Goal: Check status: Check status

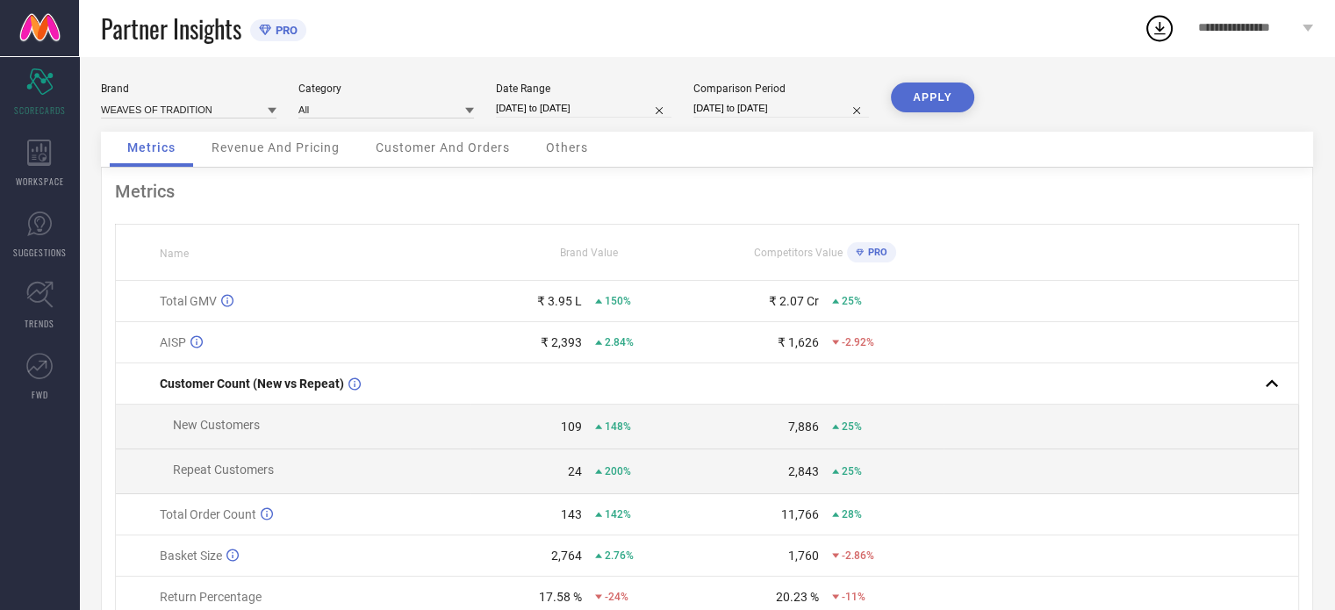
select select "7"
select select "2025"
select select "8"
select select "2025"
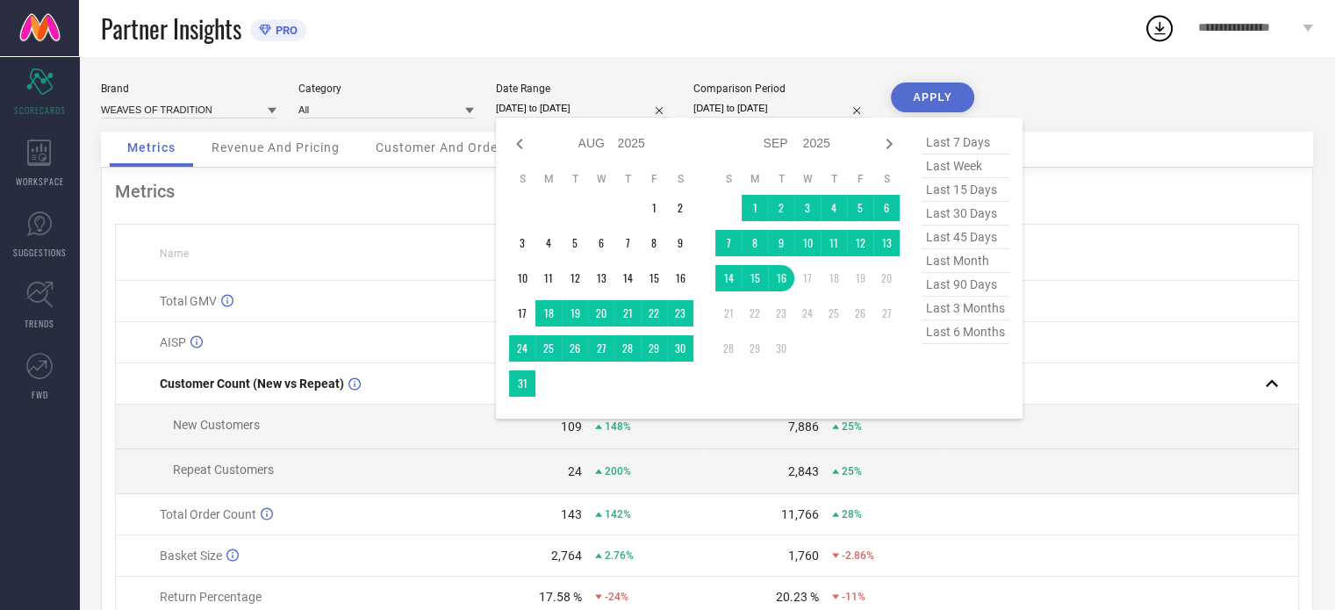
click at [504, 104] on input "[DATE] to [DATE]" at bounding box center [584, 108] width 176 height 18
click at [755, 202] on td "1" at bounding box center [755, 208] width 26 height 26
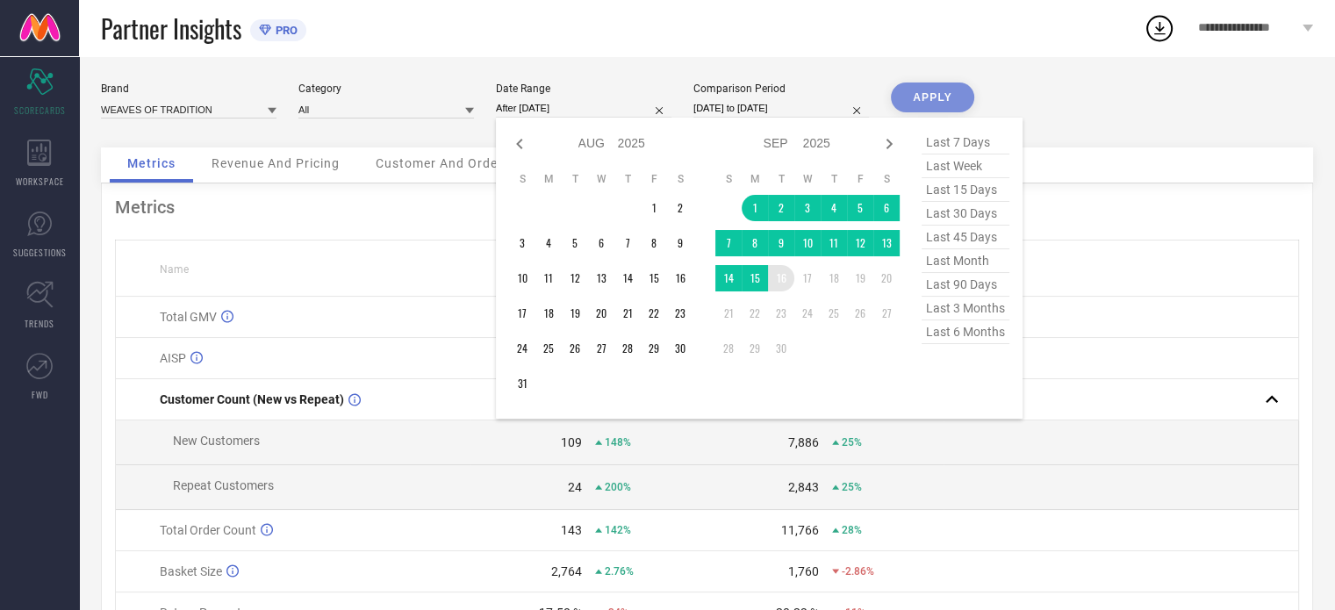
type input "[DATE] to [DATE]"
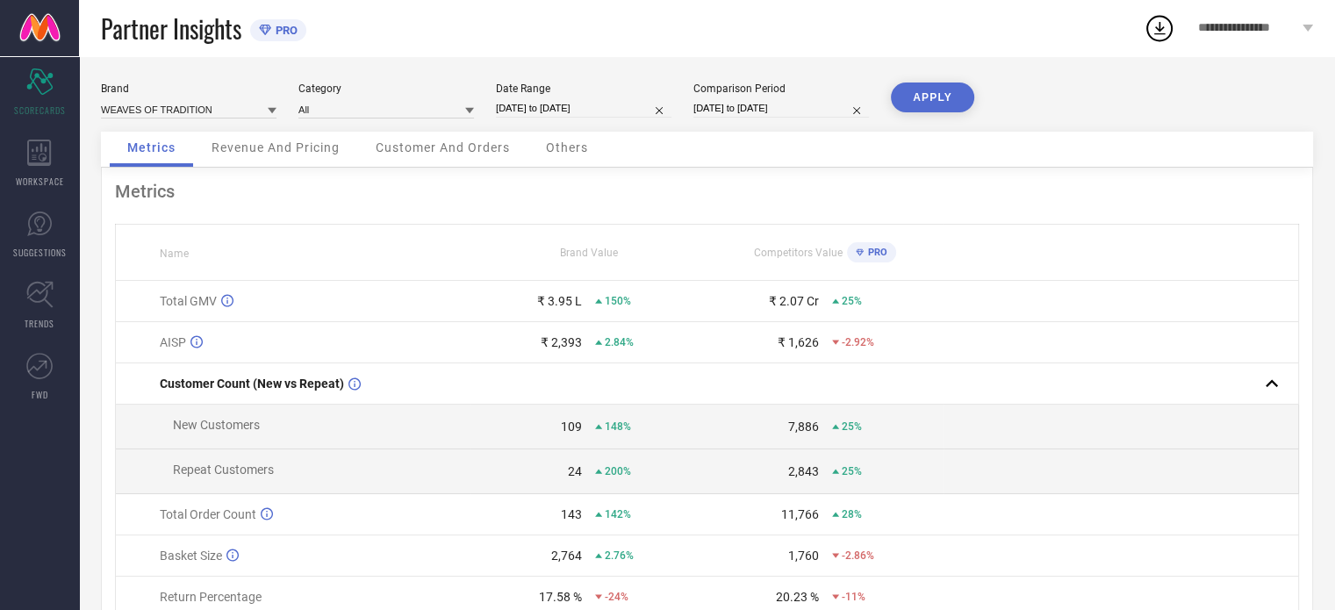
click at [918, 90] on button "APPLY" at bounding box center [932, 98] width 83 height 30
click at [781, 101] on input "[DATE] to [DATE]" at bounding box center [782, 108] width 176 height 18
select select "7"
select select "2024"
select select "8"
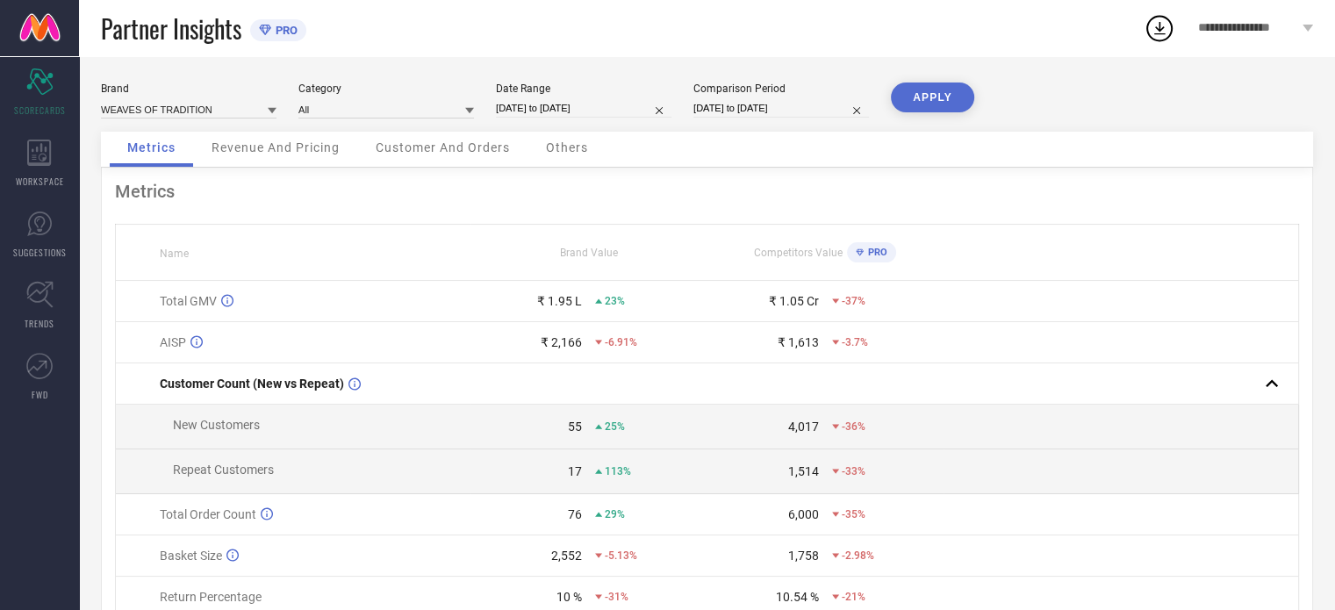
select select "2024"
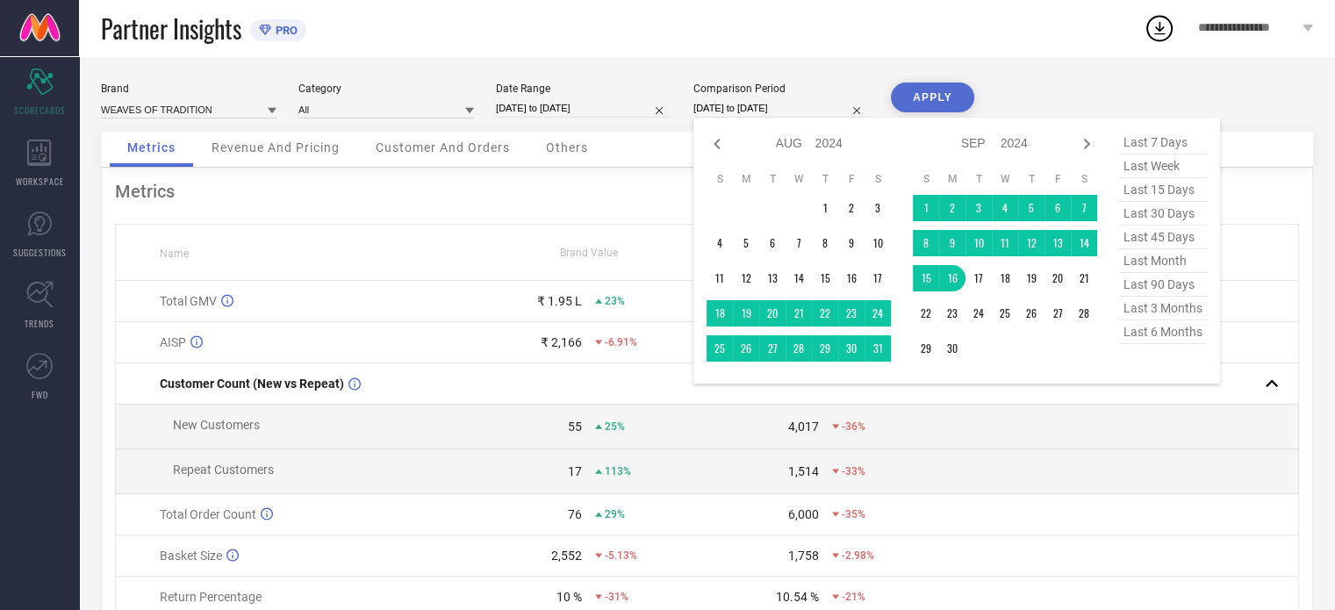
click at [1128, 265] on span "last month" at bounding box center [1163, 261] width 88 height 24
type input "[DATE] to [DATE]"
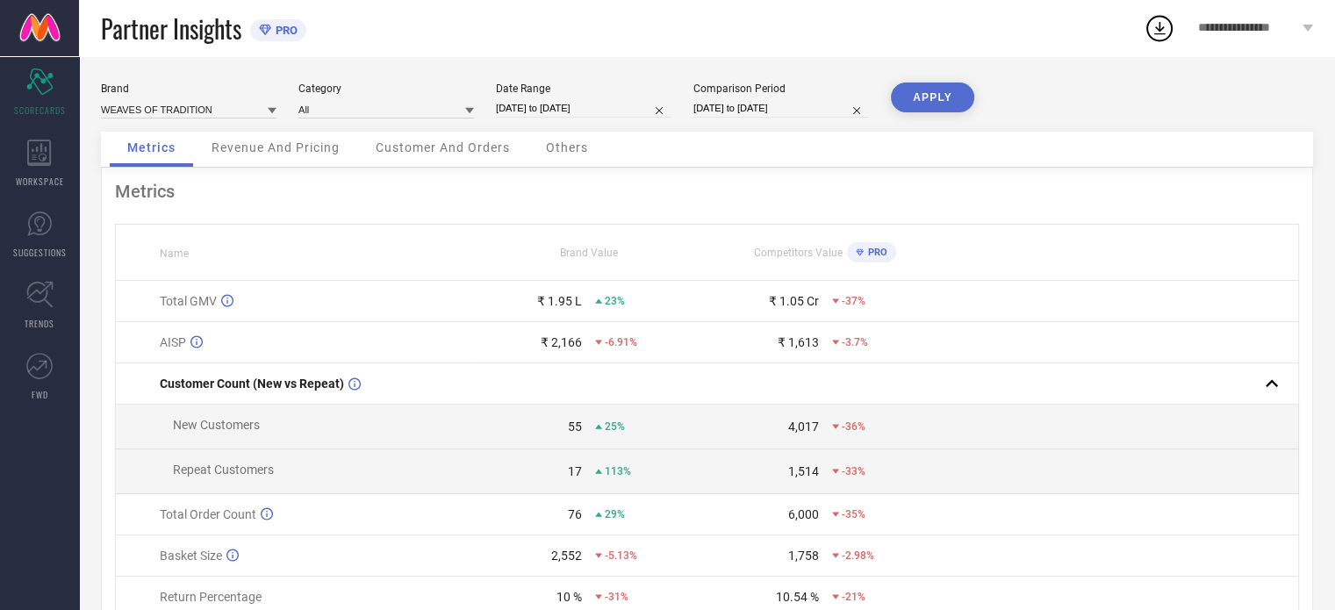
click at [833, 109] on input "[DATE] to [DATE]" at bounding box center [782, 108] width 176 height 18
select select "7"
select select "2025"
select select "8"
select select "2025"
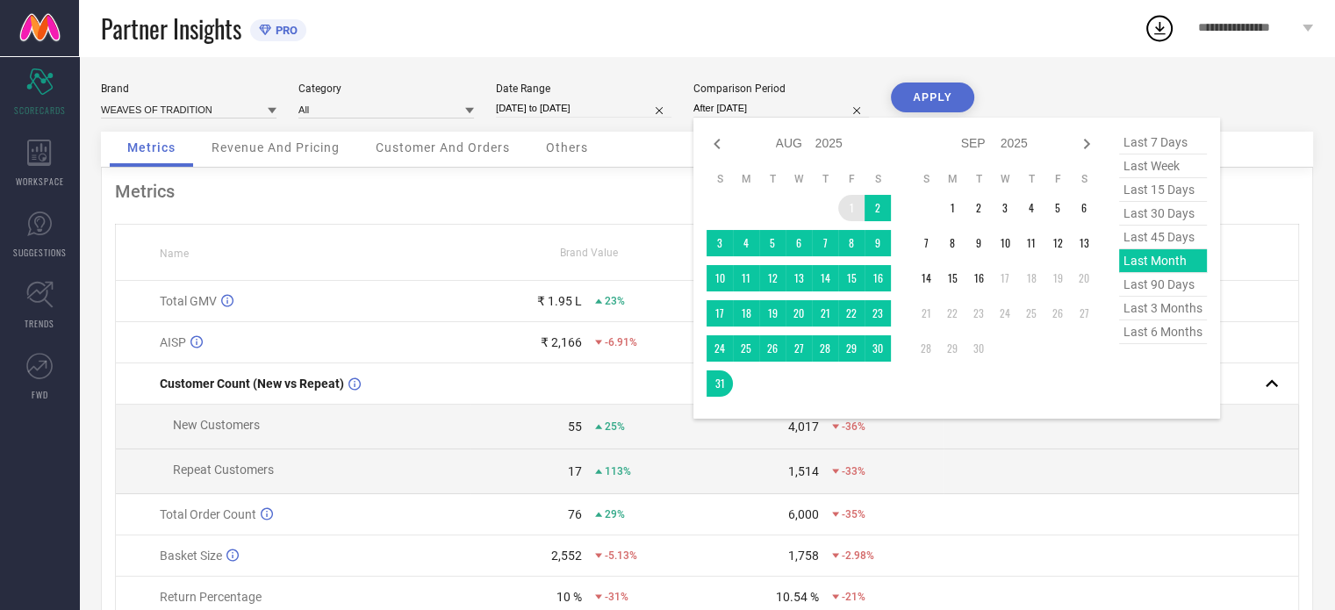
click at [853, 204] on td "1" at bounding box center [852, 208] width 26 height 26
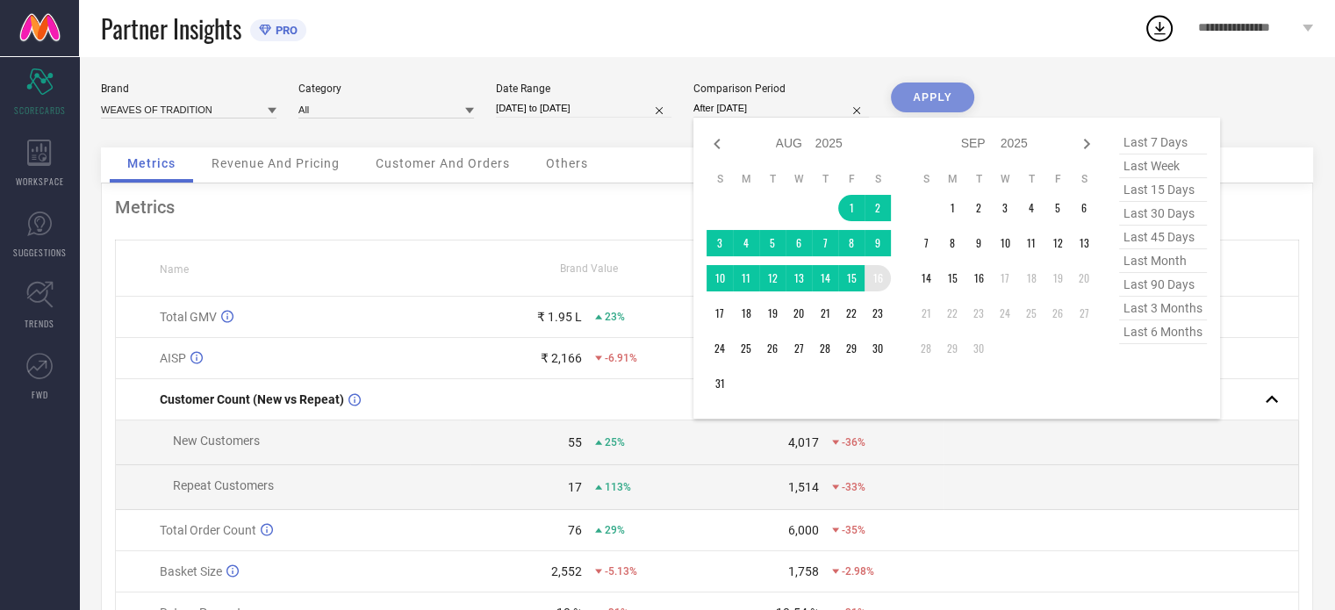
type input "[DATE] to [DATE]"
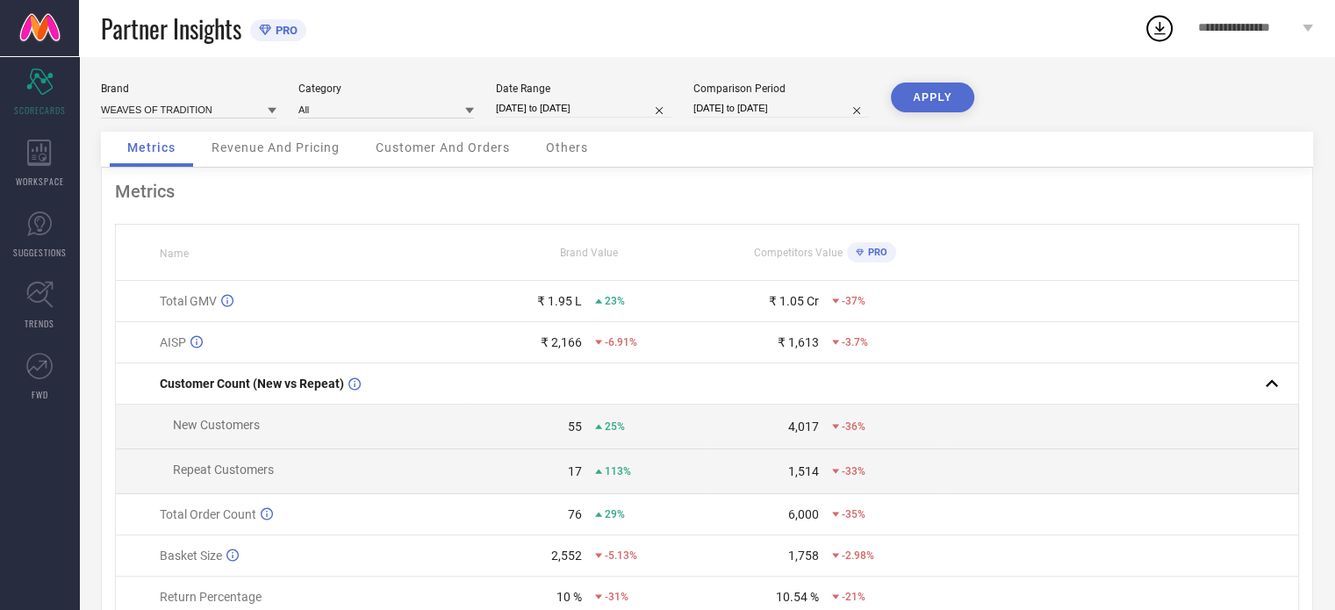
click at [924, 99] on button "APPLY" at bounding box center [932, 98] width 83 height 30
